Goal: Information Seeking & Learning: Check status

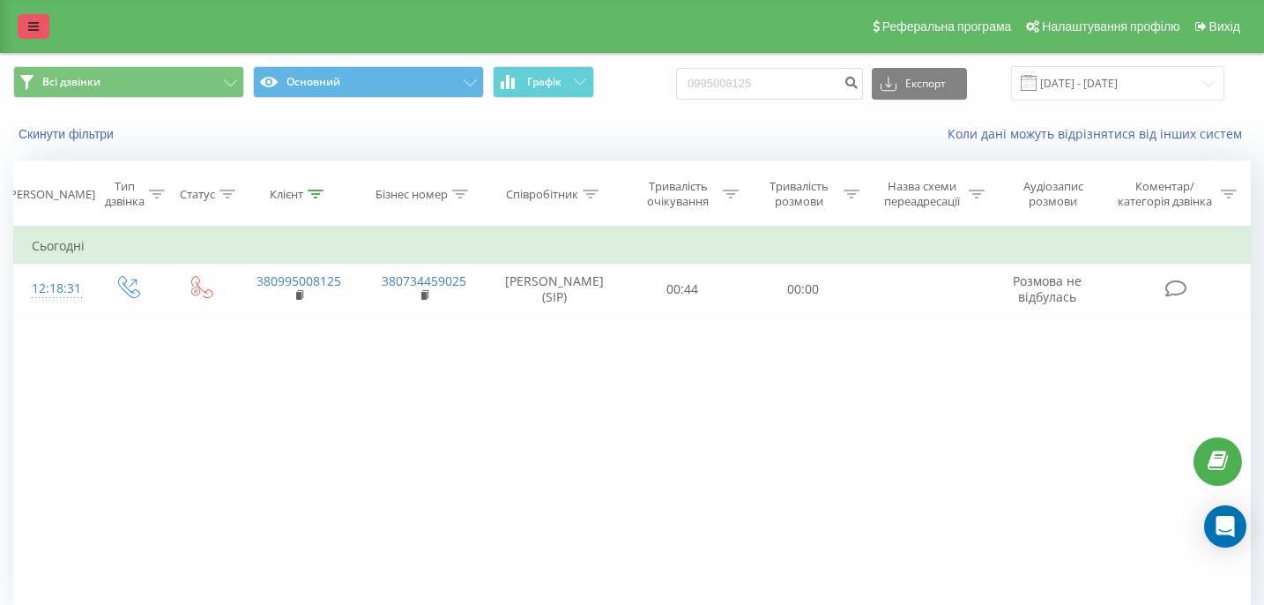
click at [33, 35] on link at bounding box center [34, 26] width 32 height 25
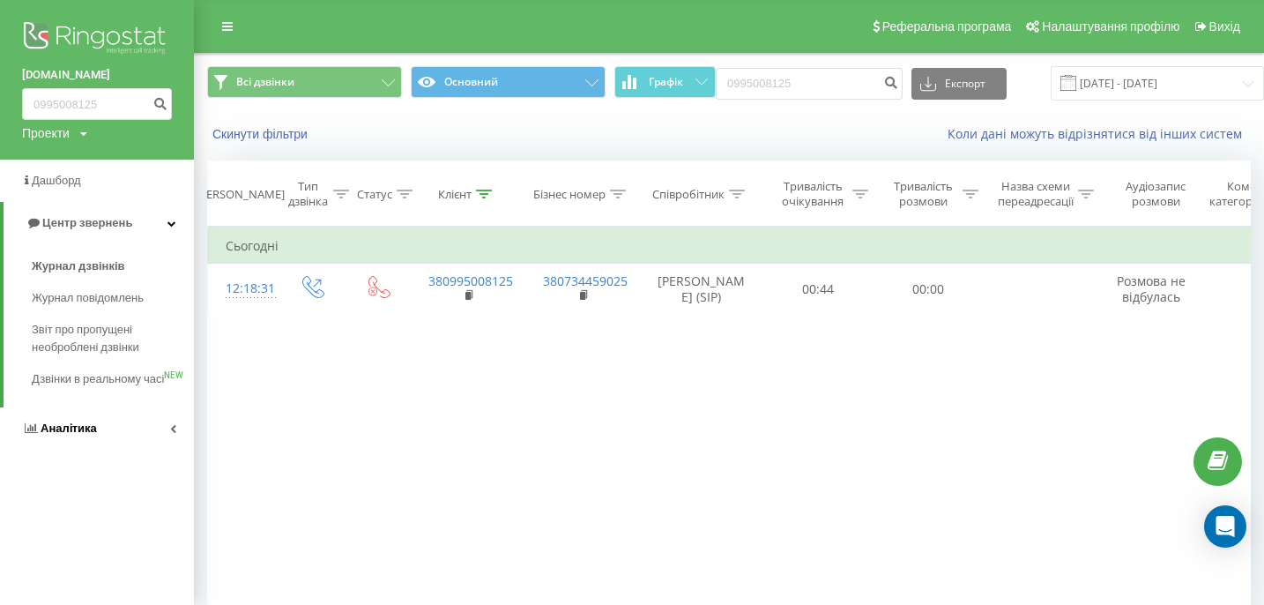
click at [95, 443] on link "Аналiтика" at bounding box center [97, 428] width 194 height 42
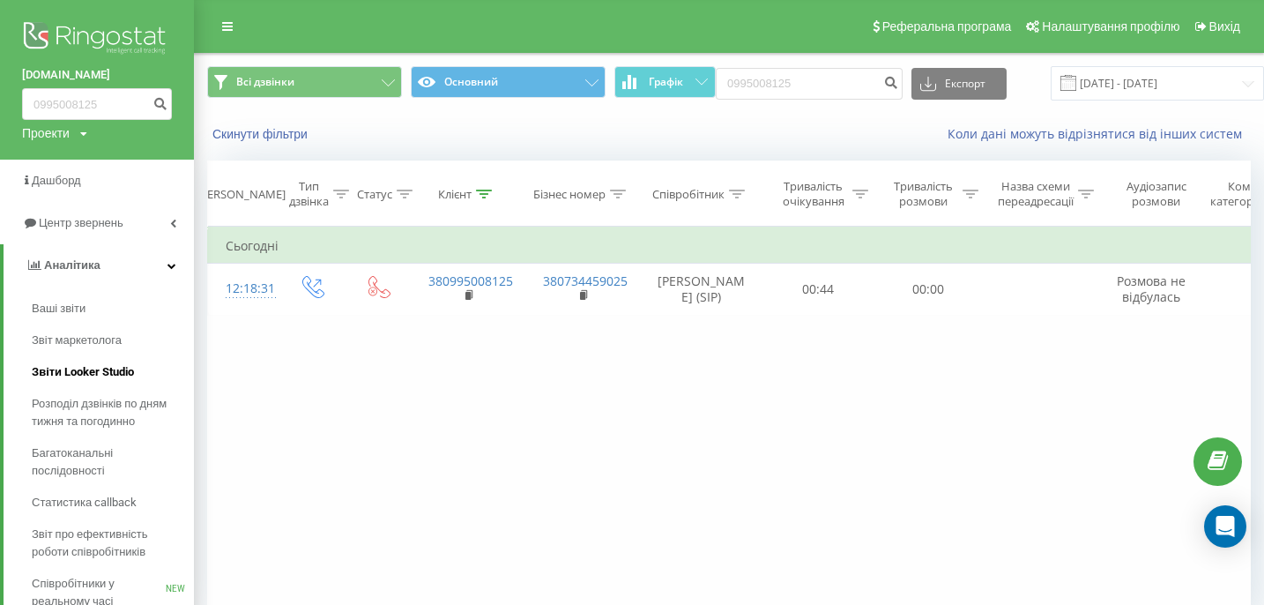
click at [119, 372] on span "Звіти Looker Studio" at bounding box center [83, 372] width 102 height 18
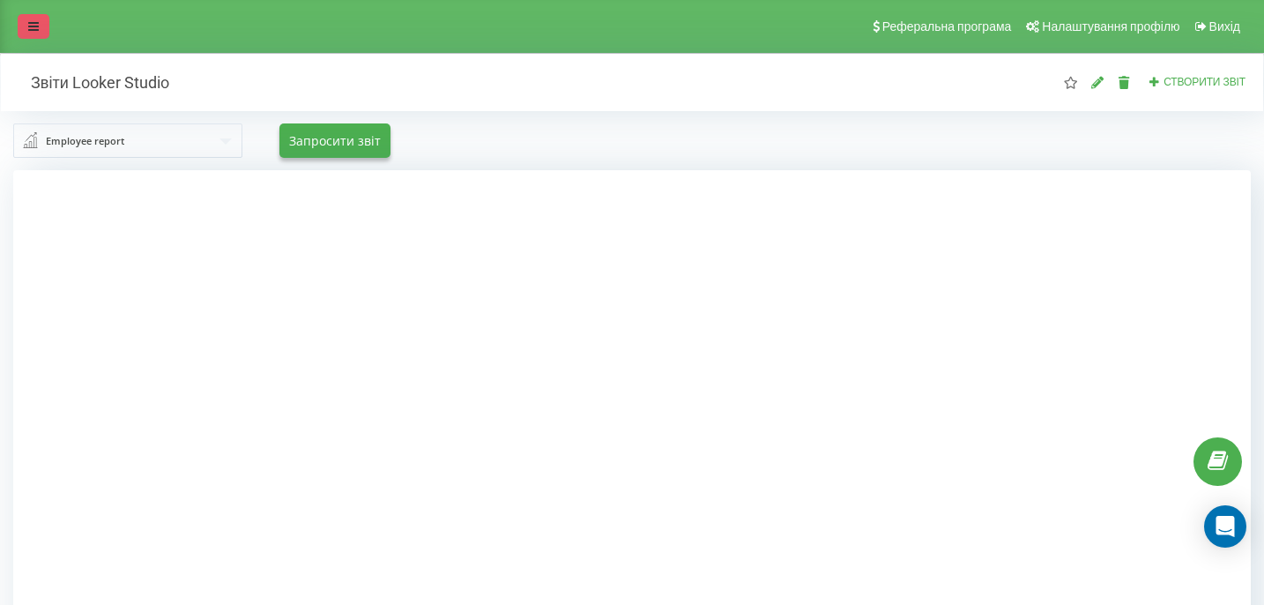
click at [33, 29] on icon at bounding box center [33, 26] width 11 height 12
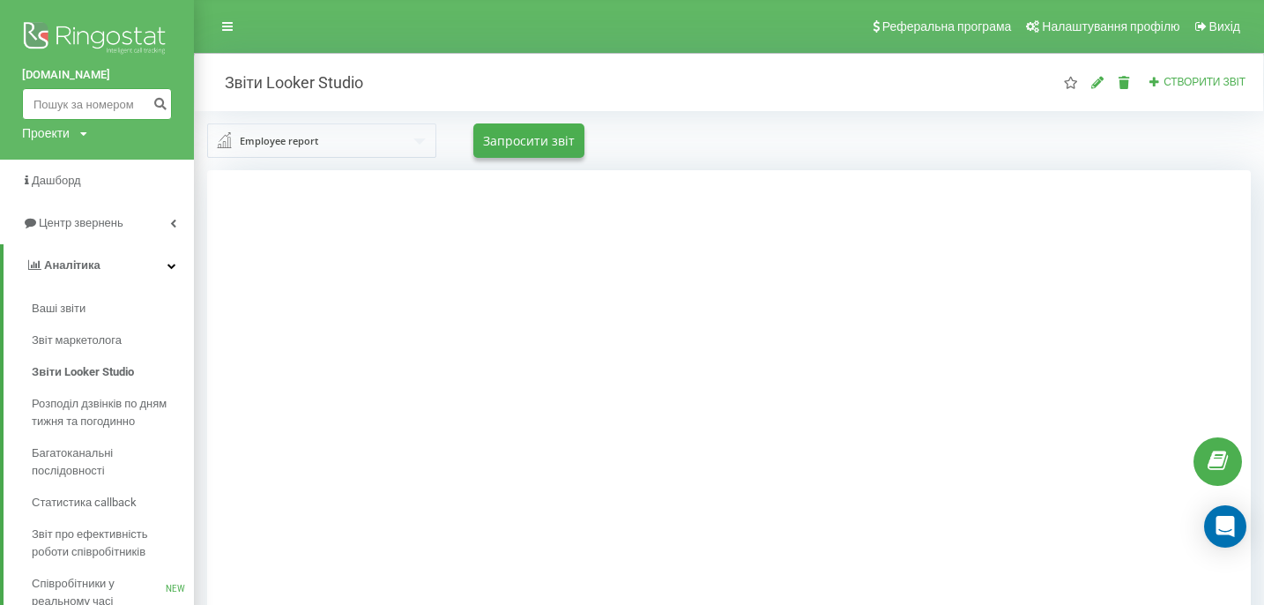
click at [85, 101] on input at bounding box center [97, 104] width 150 height 32
paste input "0968241914"
type input "0968241914"
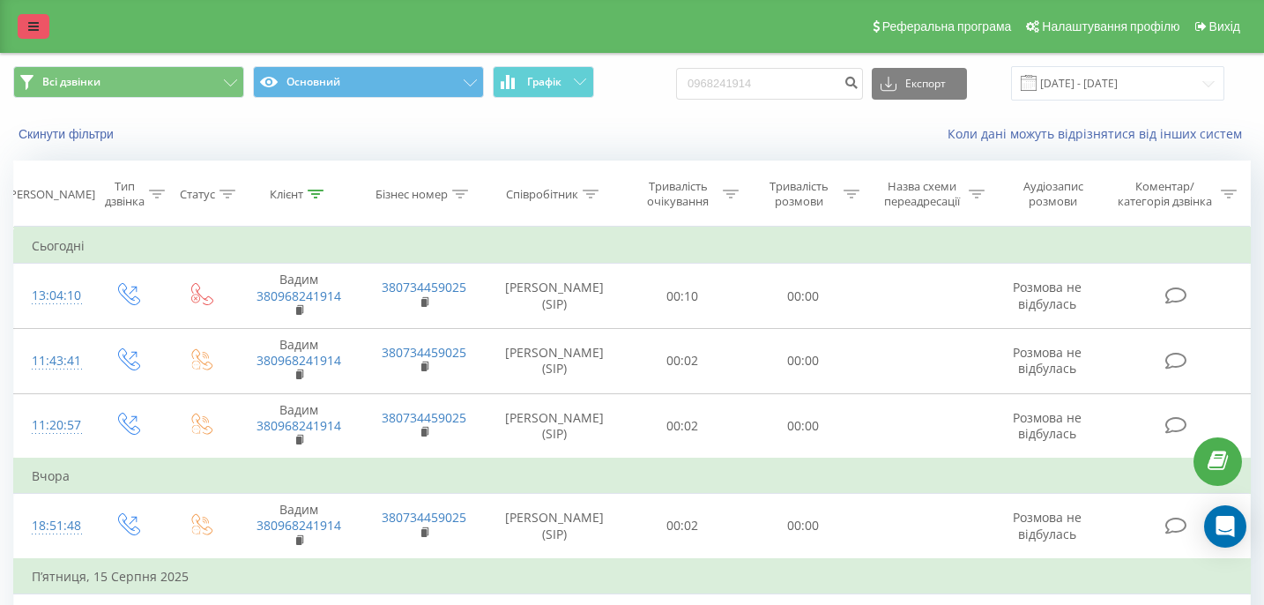
click at [34, 23] on icon at bounding box center [33, 26] width 11 height 12
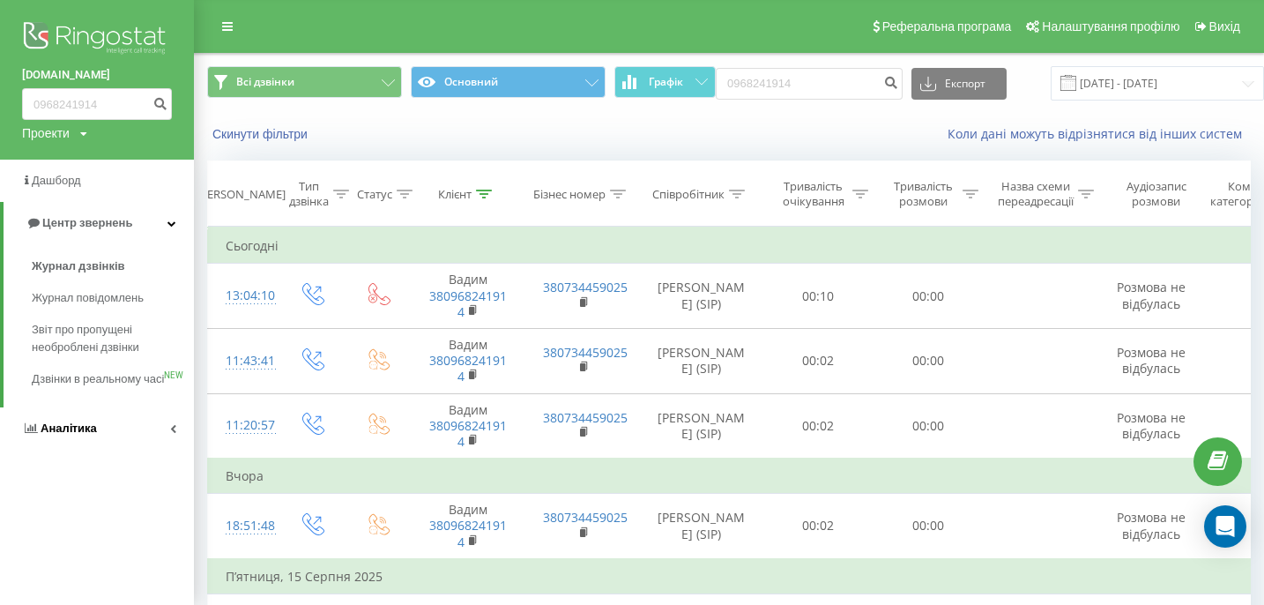
click at [95, 445] on link "Аналiтика" at bounding box center [97, 428] width 194 height 42
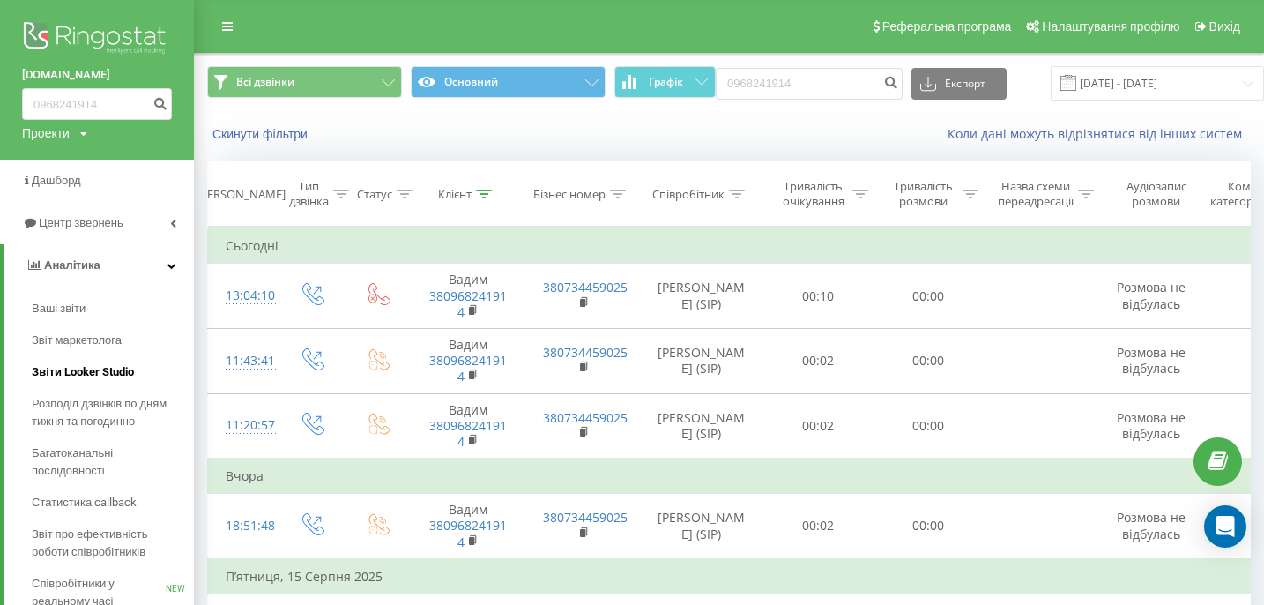
click at [122, 369] on span "Звіти Looker Studio" at bounding box center [83, 372] width 102 height 18
click at [108, 369] on span "Звіти Looker Studio" at bounding box center [83, 372] width 102 height 18
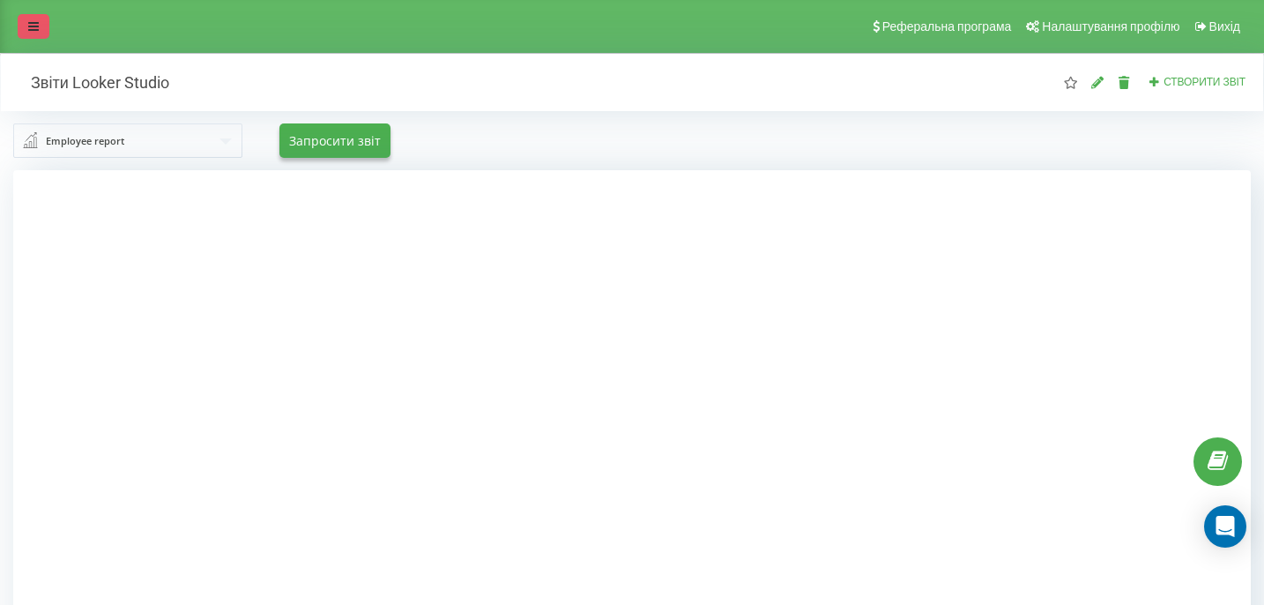
click at [43, 32] on link at bounding box center [34, 26] width 32 height 25
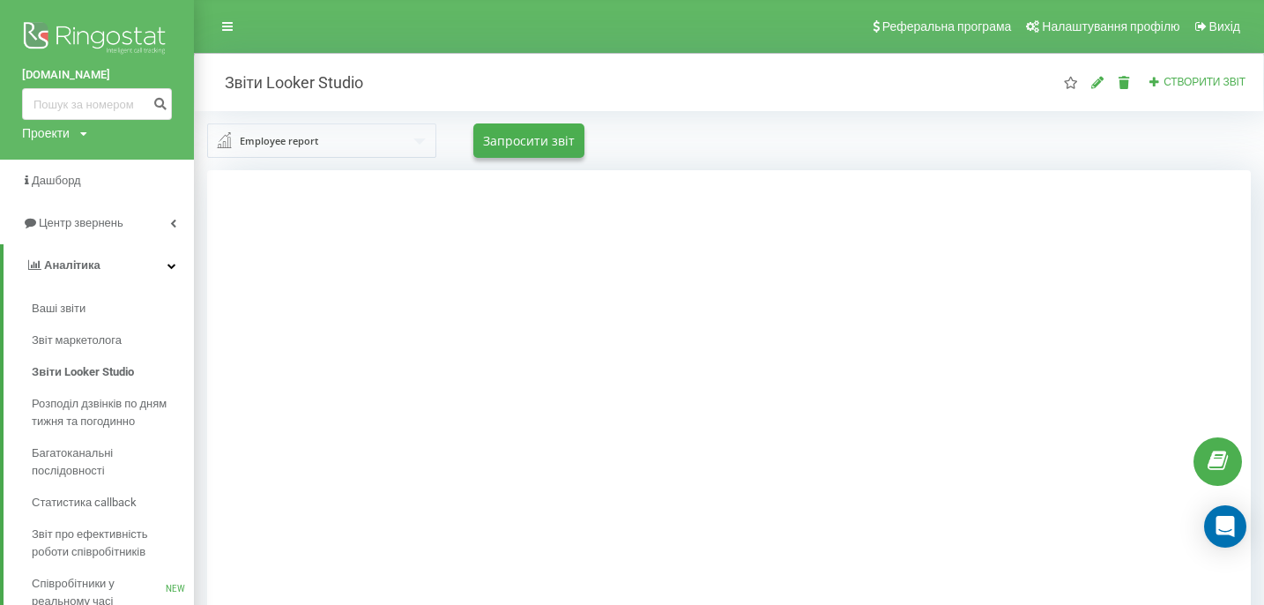
click at [101, 123] on div "mathema.me Проекти mathema.me" at bounding box center [97, 80] width 194 height 160
click at [101, 108] on input at bounding box center [97, 104] width 150 height 32
paste input "0503488501"
type input "0503488501"
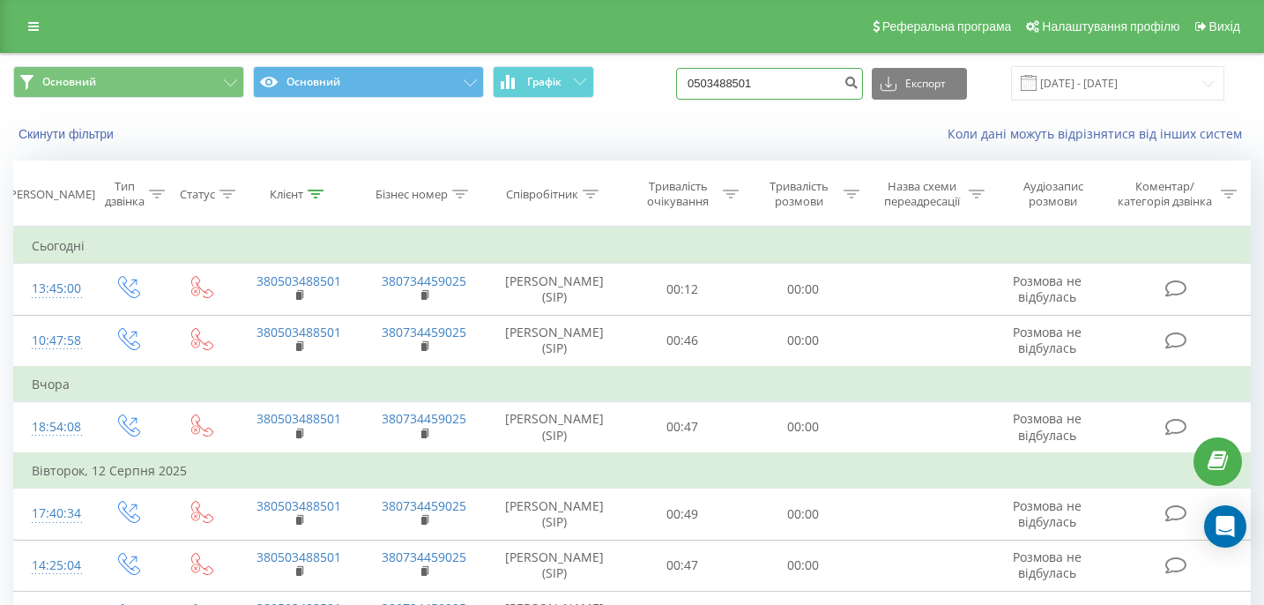
drag, startPoint x: 807, startPoint y: 82, endPoint x: 717, endPoint y: 79, distance: 90.0
click at [717, 79] on div "Основний Основний Графік 0503488501 Експорт .csv .xls .xlsx 20.05.2025 - 20.08.…" at bounding box center [632, 83] width 1238 height 34
paste input "0989367028"
type input "0989367028"
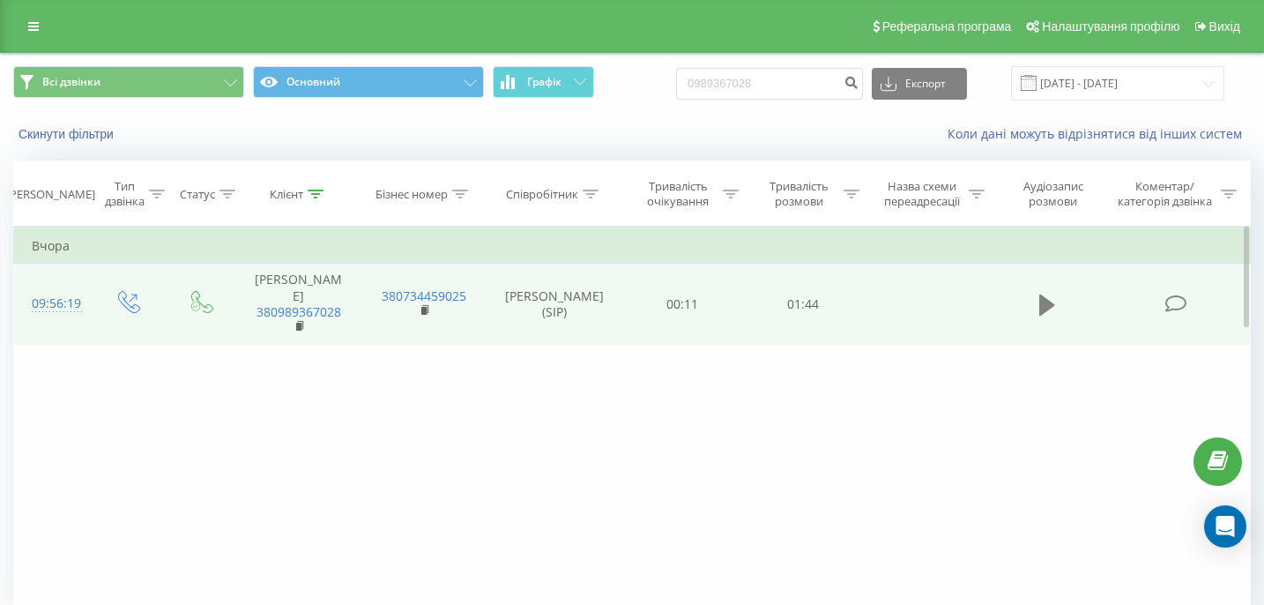
click at [1047, 296] on icon at bounding box center [1047, 304] width 16 height 21
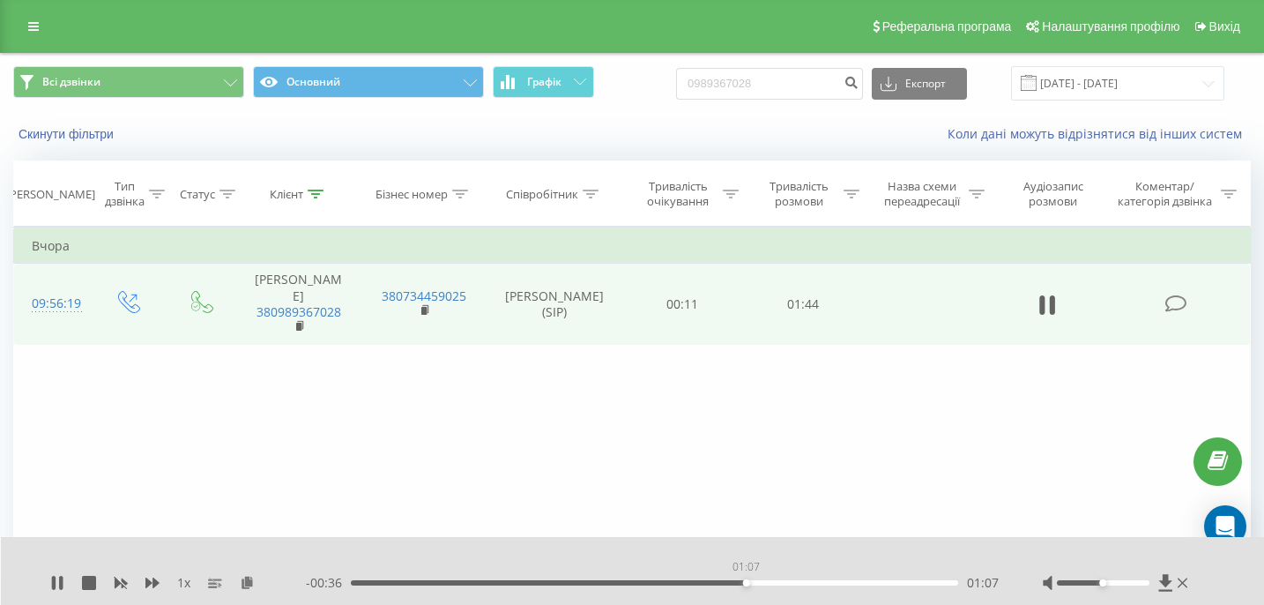
click at [746, 582] on div "01:07" at bounding box center [654, 582] width 607 height 5
click at [900, 578] on div "- 00:34 01:09 01:09" at bounding box center [652, 583] width 693 height 18
click at [920, 585] on div "- 00:33 01:10 01:10" at bounding box center [652, 583] width 693 height 18
click at [917, 583] on div "01:11" at bounding box center [654, 582] width 607 height 5
click at [904, 583] on div "01:39" at bounding box center [654, 582] width 607 height 5
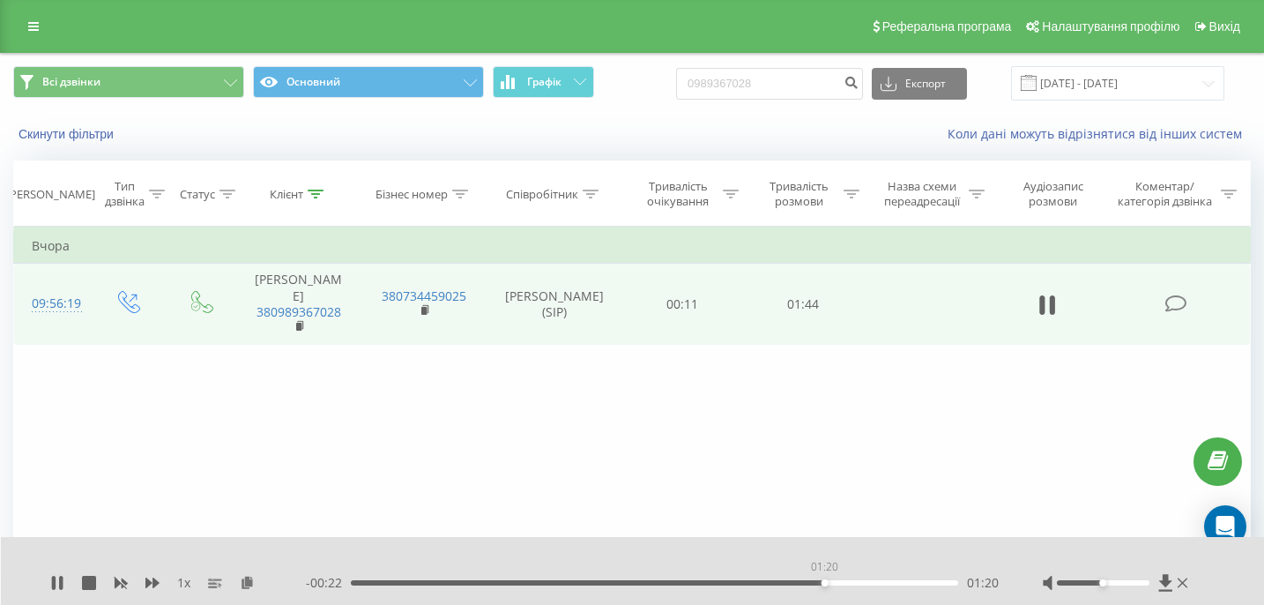
click at [824, 583] on div "01:20" at bounding box center [654, 582] width 607 height 5
click at [90, 579] on icon at bounding box center [89, 583] width 14 height 14
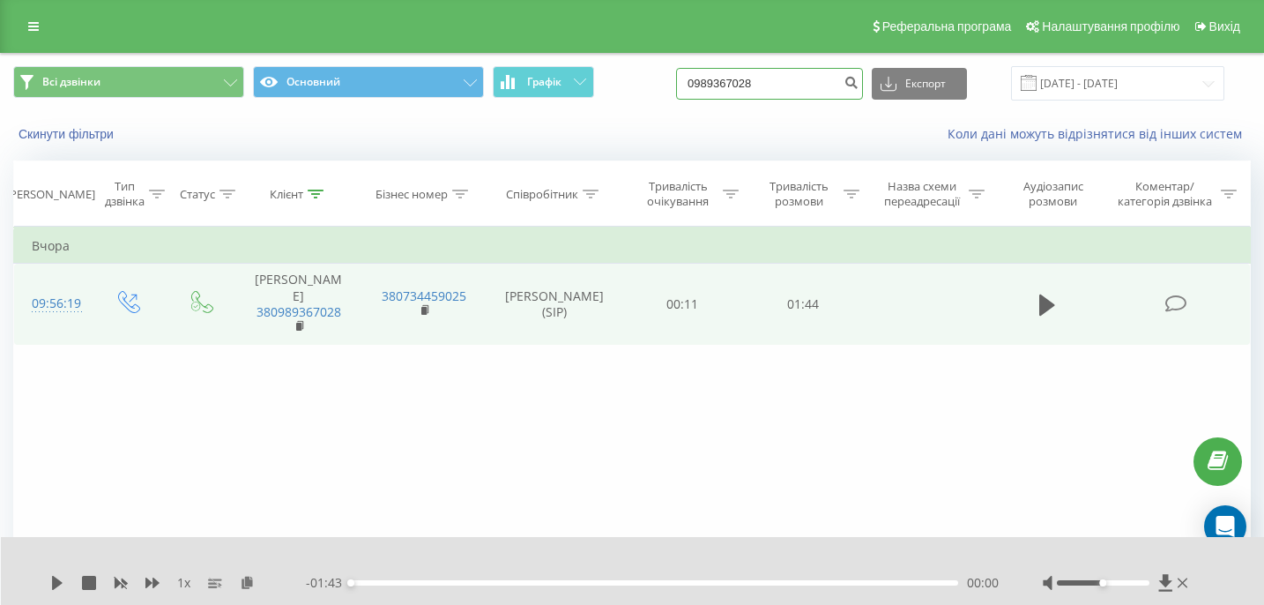
drag, startPoint x: 817, startPoint y: 85, endPoint x: 637, endPoint y: 77, distance: 180.0
click at [637, 77] on div "Всі дзвінки Основний Графік 0989367028 Експорт .csv .xls .xlsx 20.05.2025 - 20.…" at bounding box center [632, 83] width 1238 height 34
paste input "0961078976"
type input "0961078976"
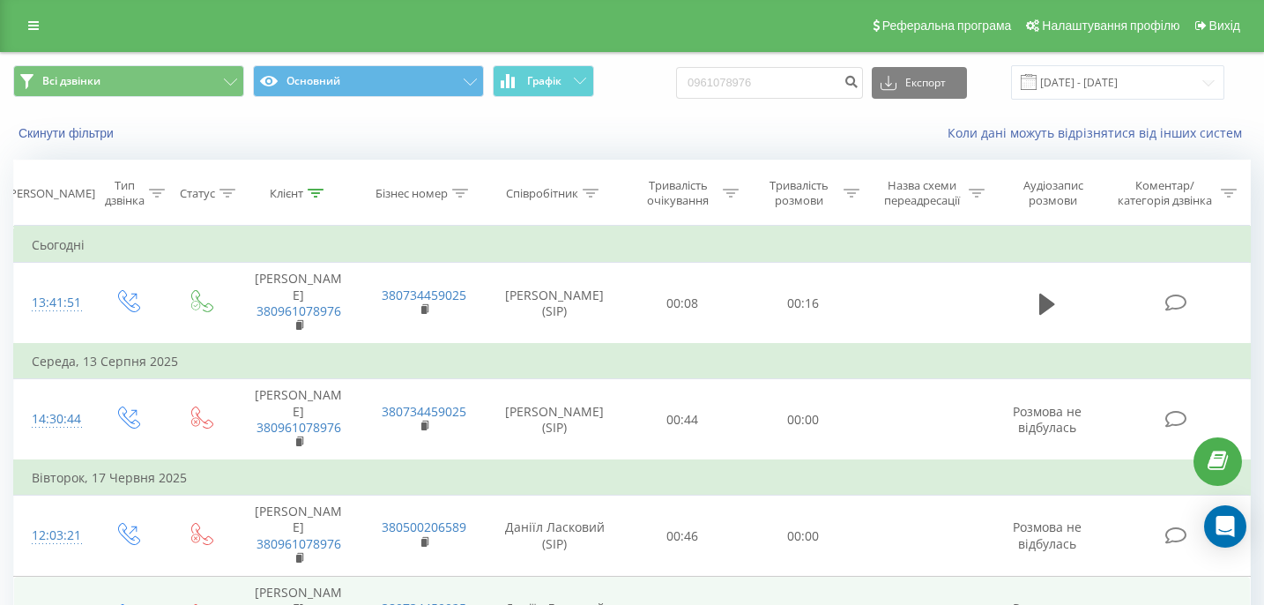
scroll to position [2, 0]
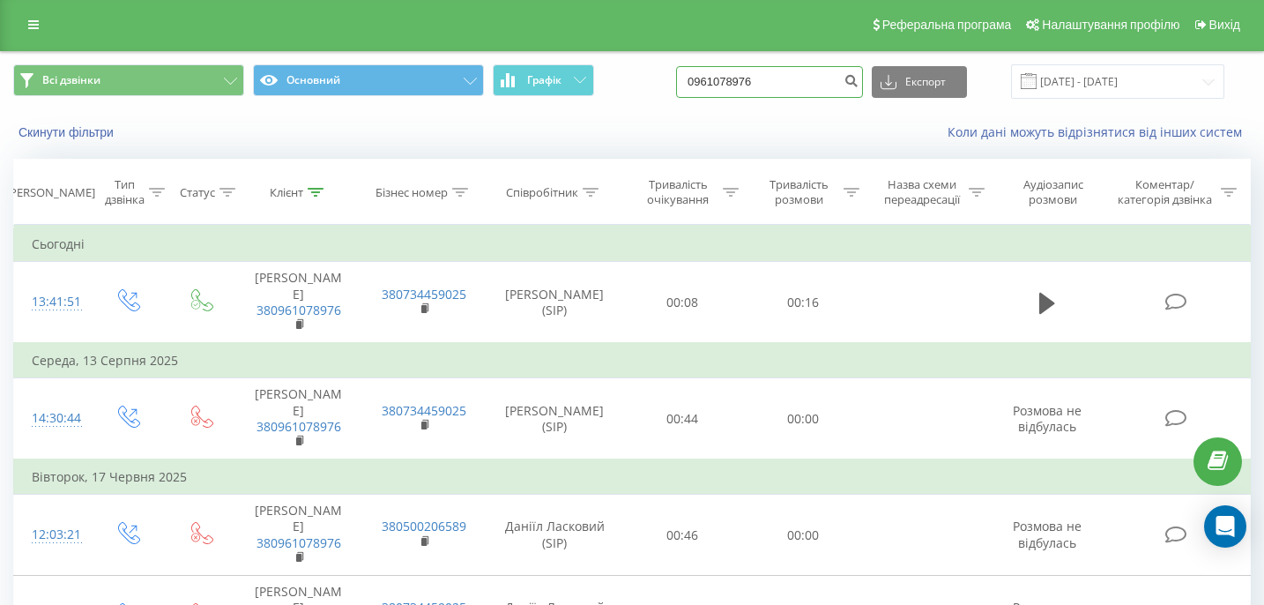
drag, startPoint x: 801, startPoint y: 78, endPoint x: 680, endPoint y: 77, distance: 121.7
click at [680, 78] on div "Всі дзвінки Основний Графік 0961078976 Експорт .csv .xls .xlsx 20.05.2025 - 20.…" at bounding box center [632, 81] width 1238 height 34
paste input "0503488501"
type input "0503488501"
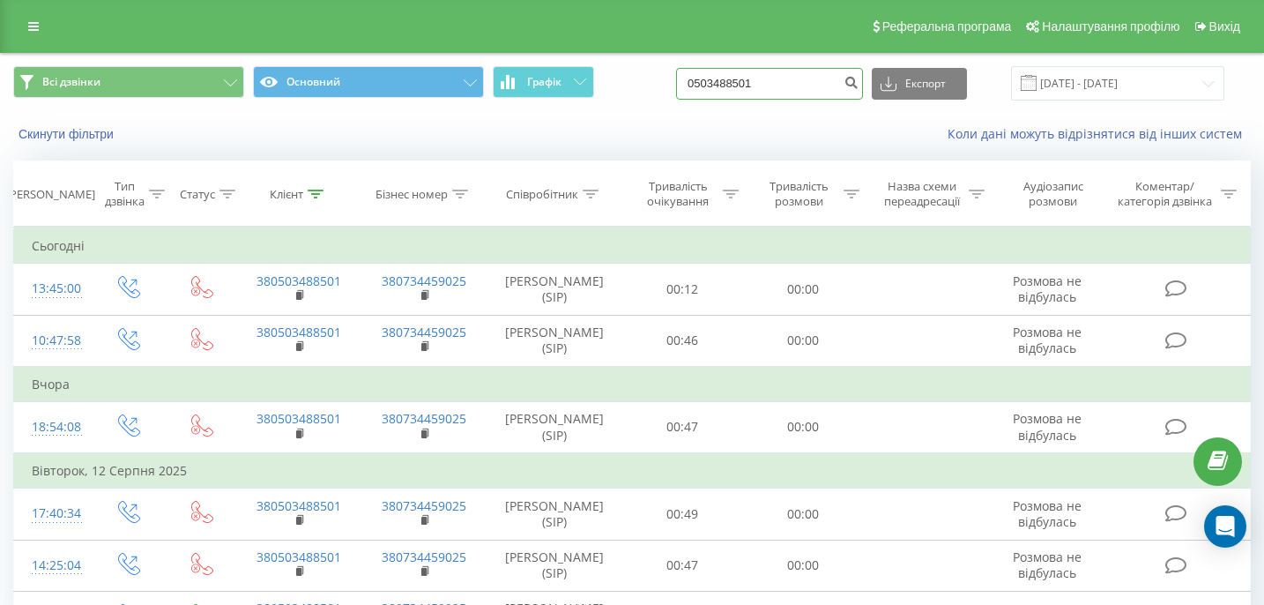
drag, startPoint x: 805, startPoint y: 85, endPoint x: 726, endPoint y: 81, distance: 79.4
click at [726, 81] on input "0503488501" at bounding box center [769, 84] width 187 height 32
paste input "0677294025"
type input "0677294025"
